Goal: Book appointment/travel/reservation

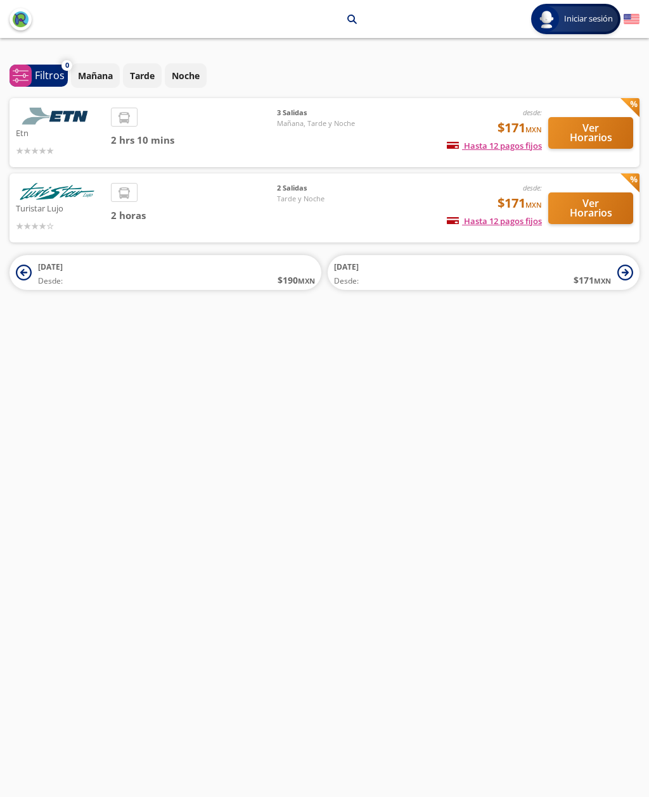
click at [294, 127] on span "Mañana, Tarde y Noche" at bounding box center [321, 123] width 89 height 11
click at [300, 130] on div "3 Salidas Mañana, Tarde y Noche" at bounding box center [321, 133] width 89 height 50
click at [207, 127] on div "2 hrs 10 mins" at bounding box center [194, 133] width 166 height 50
click at [317, 113] on span "3 Salidas" at bounding box center [321, 113] width 89 height 11
click at [315, 133] on div "3 Salidas Mañana, Tarde y Noche" at bounding box center [321, 133] width 89 height 50
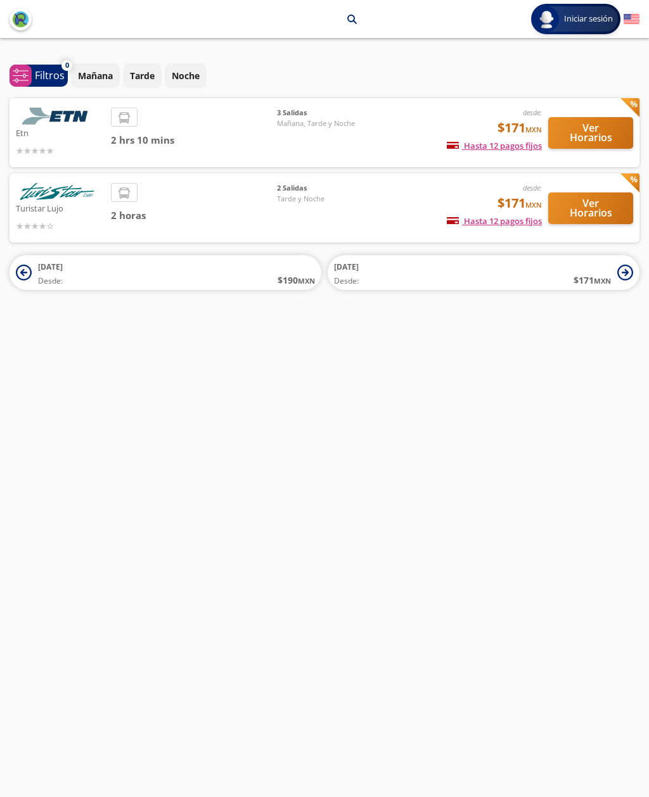
click at [68, 122] on img at bounding box center [57, 116] width 82 height 17
click at [128, 108] on li at bounding box center [123, 117] width 25 height 19
click at [592, 141] on button "Ver Horarios" at bounding box center [590, 133] width 85 height 32
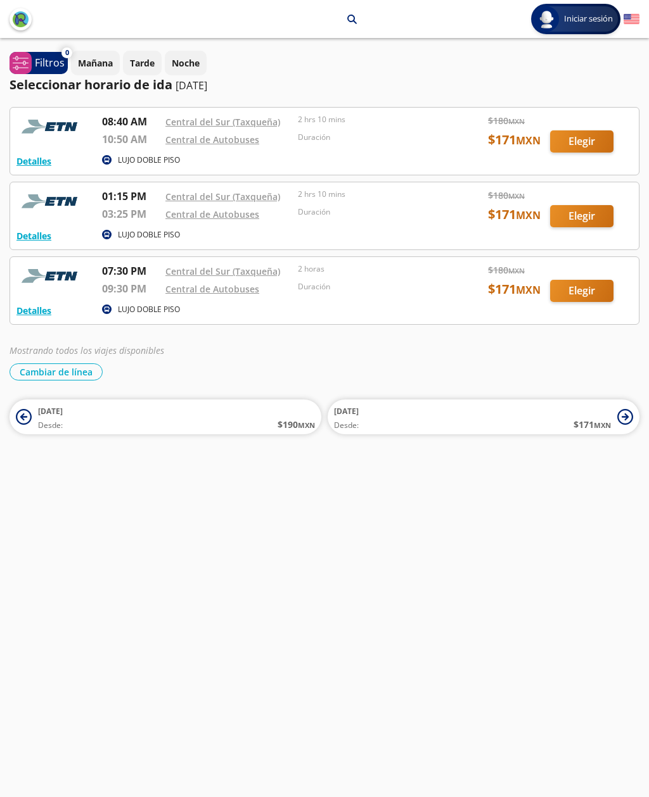
click at [472, 300] on div at bounding box center [324, 290] width 628 height 67
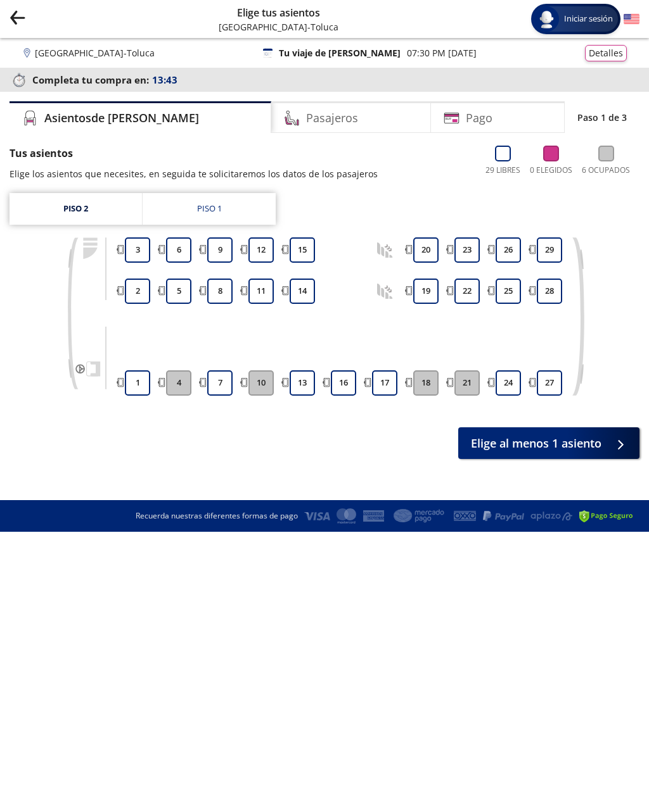
click at [17, 16] on icon "Group 9 Created with Sketch." at bounding box center [17, 17] width 16 height 16
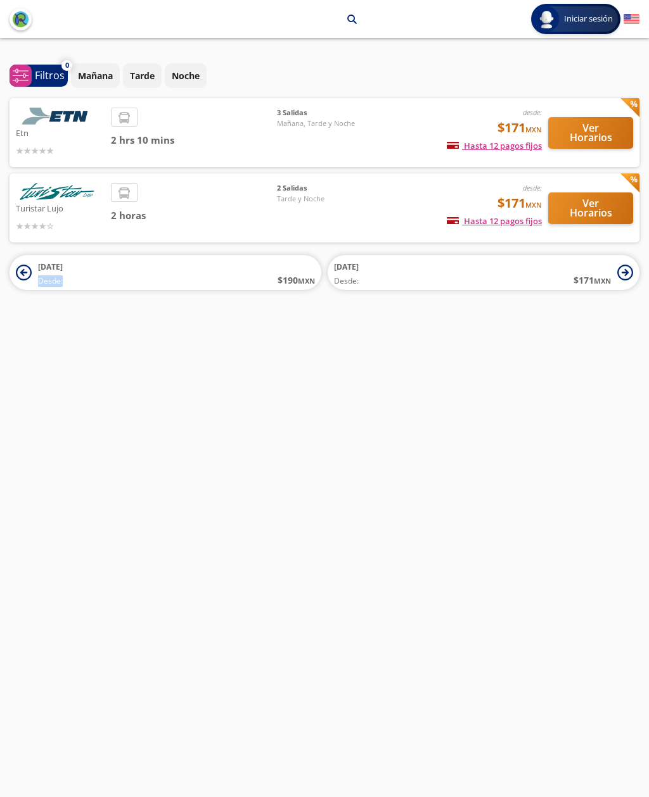
click at [377, 483] on div "[GEOGRAPHIC_DATA] arrow Toluca search Iniciar sesión Iniciar sesión ¡Bienvenido…" at bounding box center [324, 398] width 649 height 797
click at [586, 134] on button "Ver Horarios" at bounding box center [590, 133] width 85 height 32
click at [8, 297] on div "[GEOGRAPHIC_DATA] arrow Toluca search Iniciar sesión Iniciar sesión ¡Bienvenido…" at bounding box center [324, 398] width 649 height 797
